Goal: Navigation & Orientation: Find specific page/section

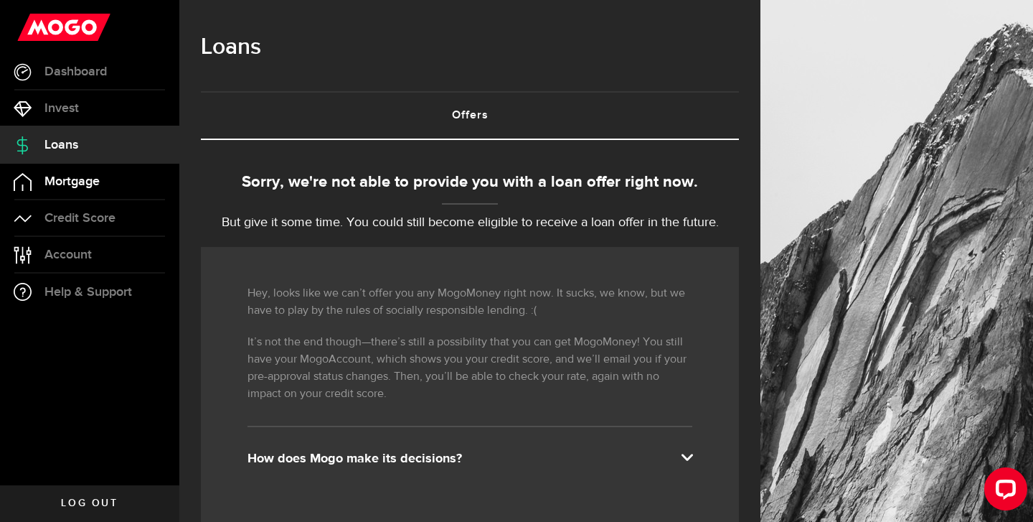
click at [55, 187] on span "Mortgage" at bounding box center [71, 181] width 55 height 13
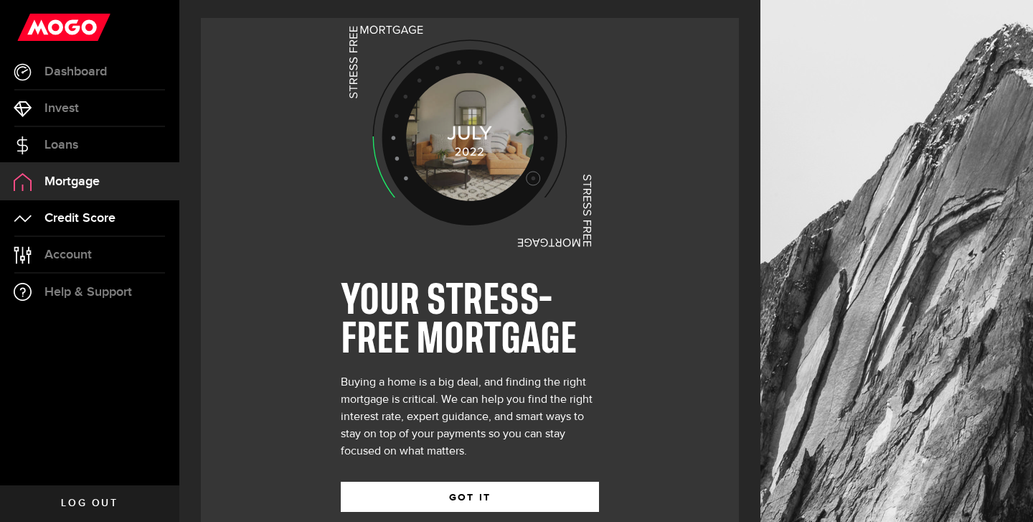
click at [103, 216] on span "Credit Score" at bounding box center [79, 218] width 71 height 13
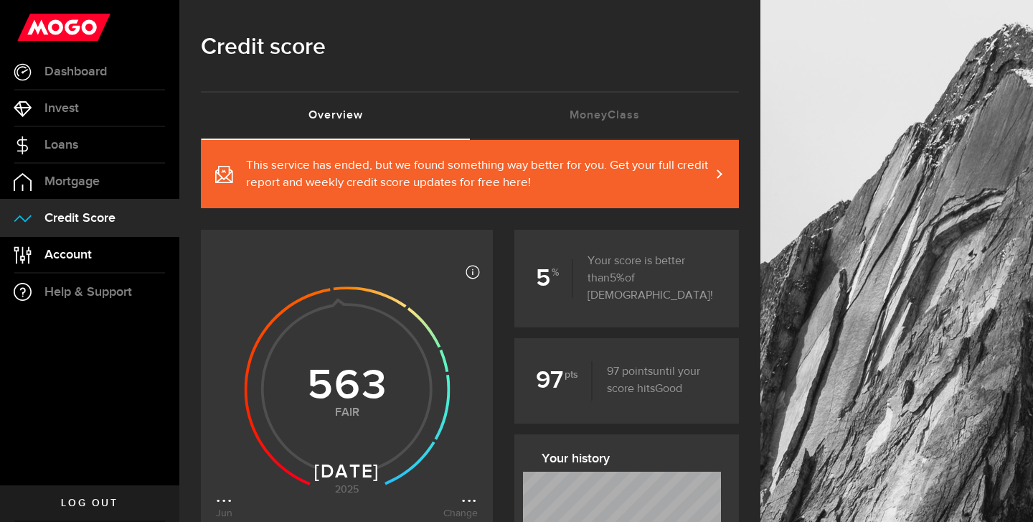
click at [85, 249] on span "Account" at bounding box center [67, 254] width 47 height 13
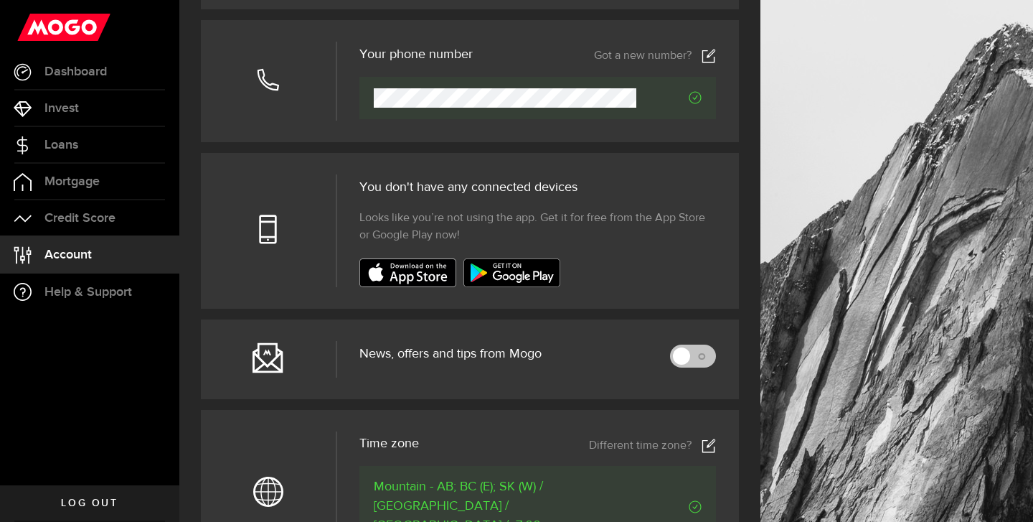
scroll to position [116, 0]
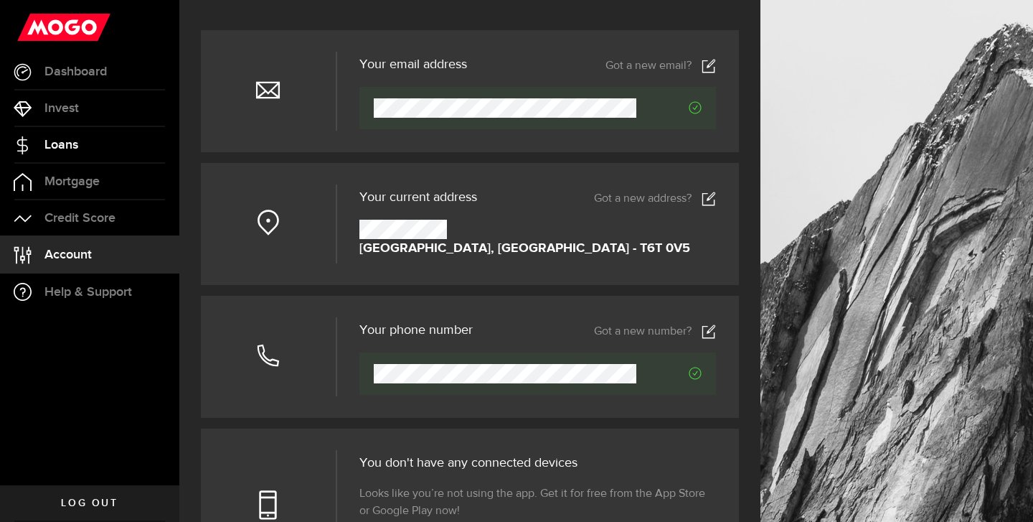
click at [70, 155] on link "Loans" at bounding box center [89, 145] width 179 height 36
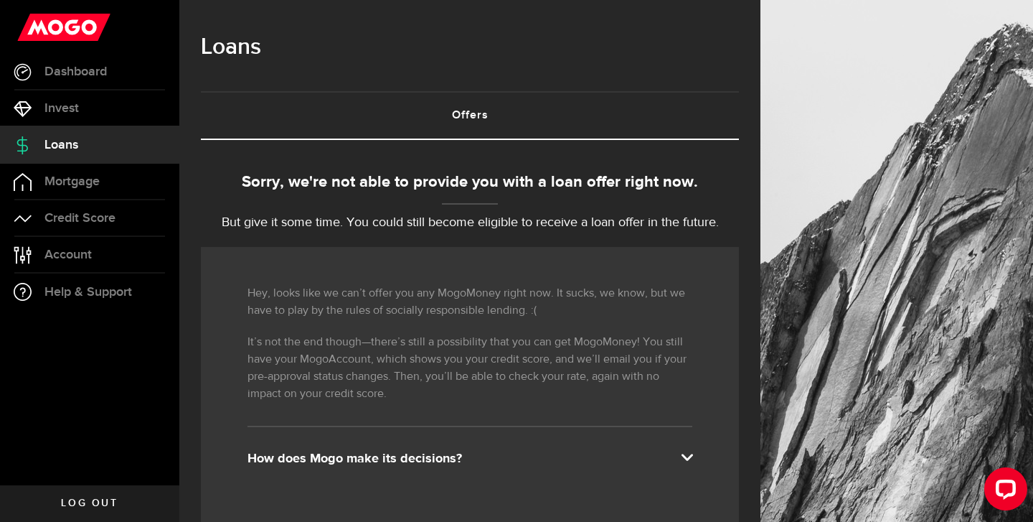
click at [87, 32] on use at bounding box center [63, 27] width 93 height 27
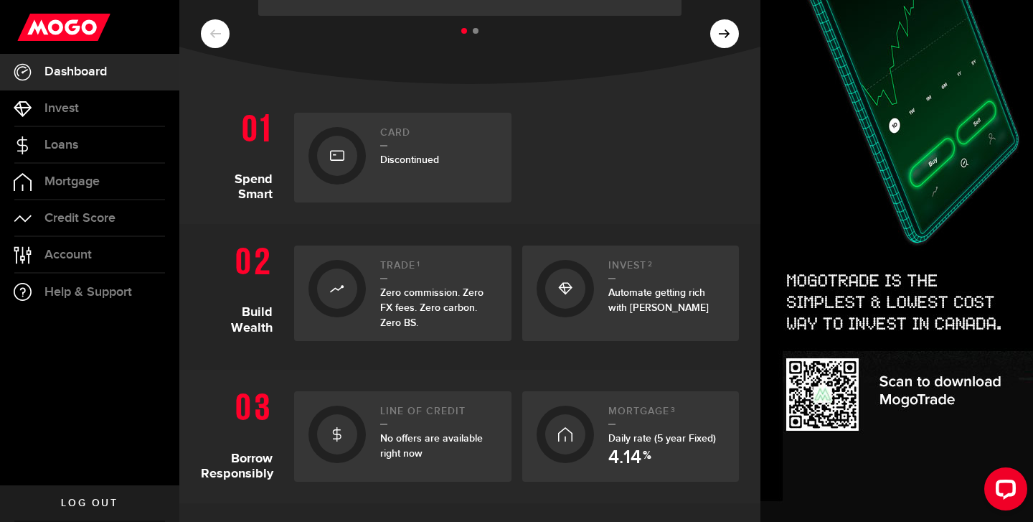
scroll to position [238, 1]
click at [393, 176] on div "Card Discontinued" at bounding box center [438, 157] width 117 height 61
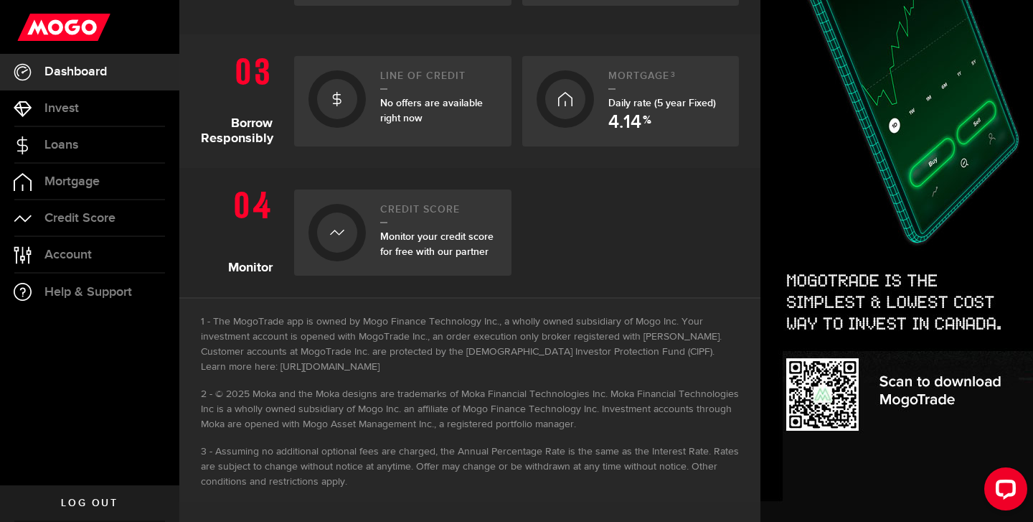
scroll to position [6, 0]
click at [113, 501] on span "Log out" at bounding box center [89, 503] width 57 height 10
